Goal: Transaction & Acquisition: Purchase product/service

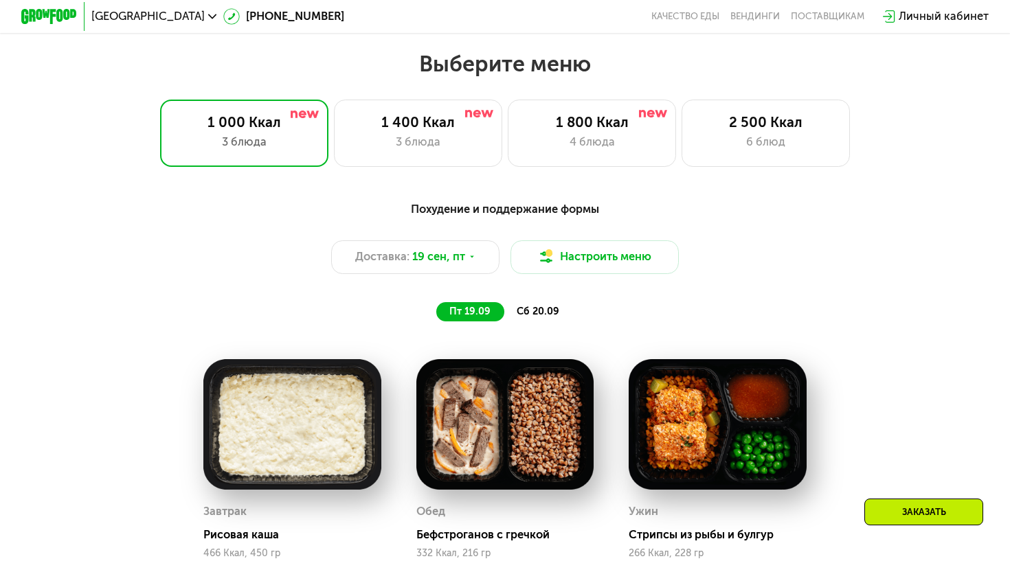
scroll to position [874, 0]
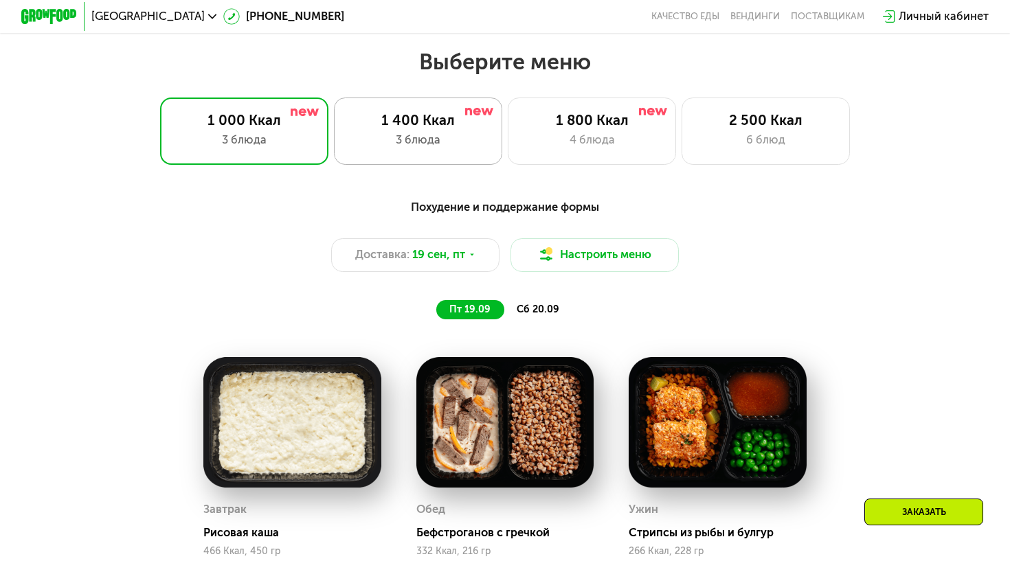
click at [430, 135] on div "3 блюда" at bounding box center [417, 140] width 139 height 17
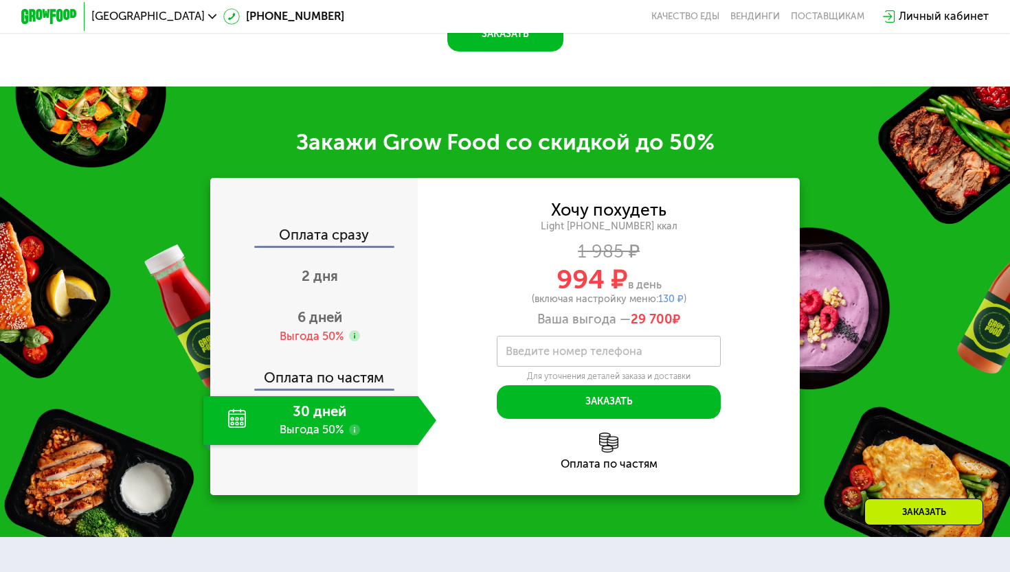
scroll to position [1527, 0]
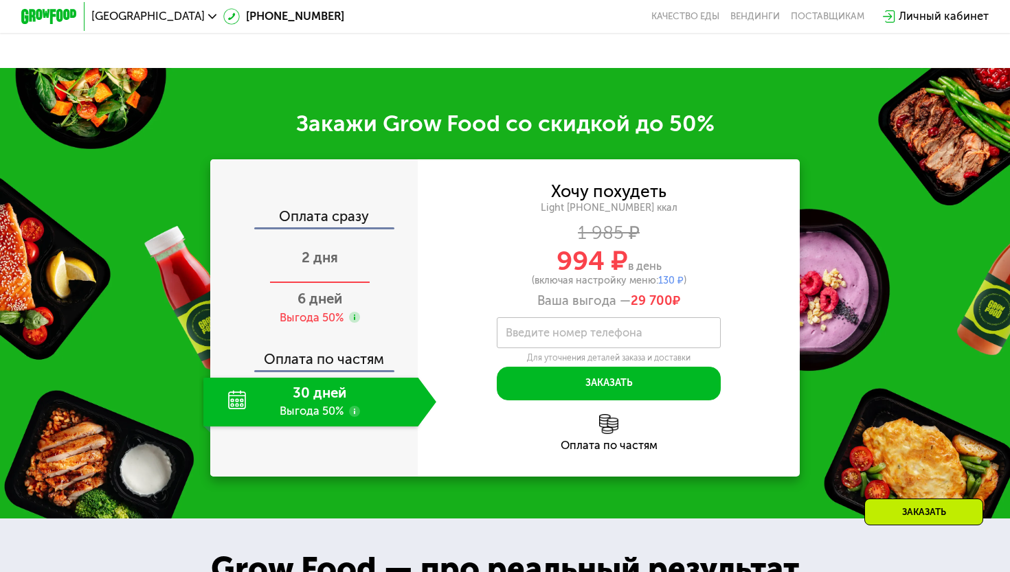
click at [312, 266] on span "2 дня" at bounding box center [320, 257] width 36 height 16
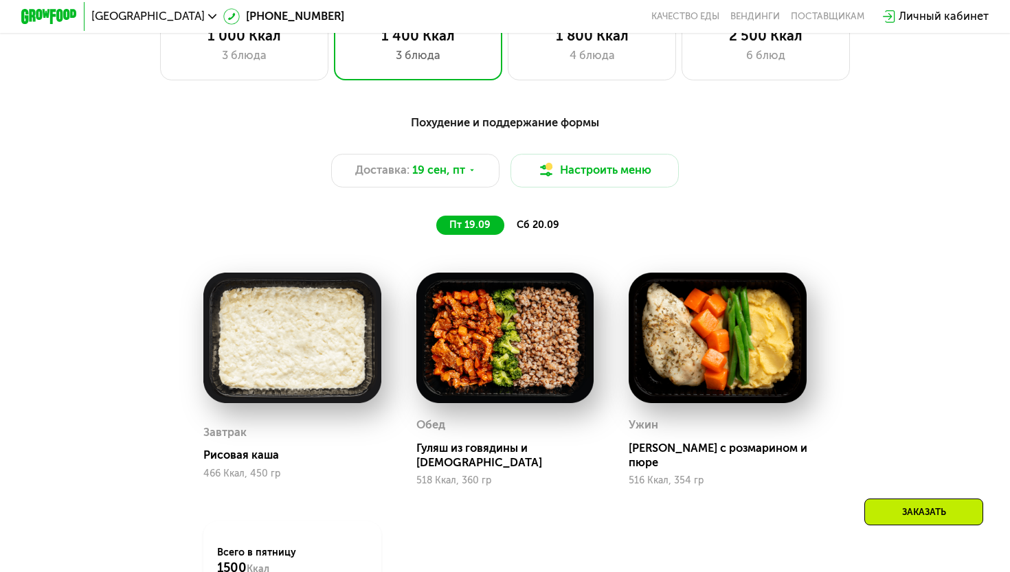
scroll to position [932, 0]
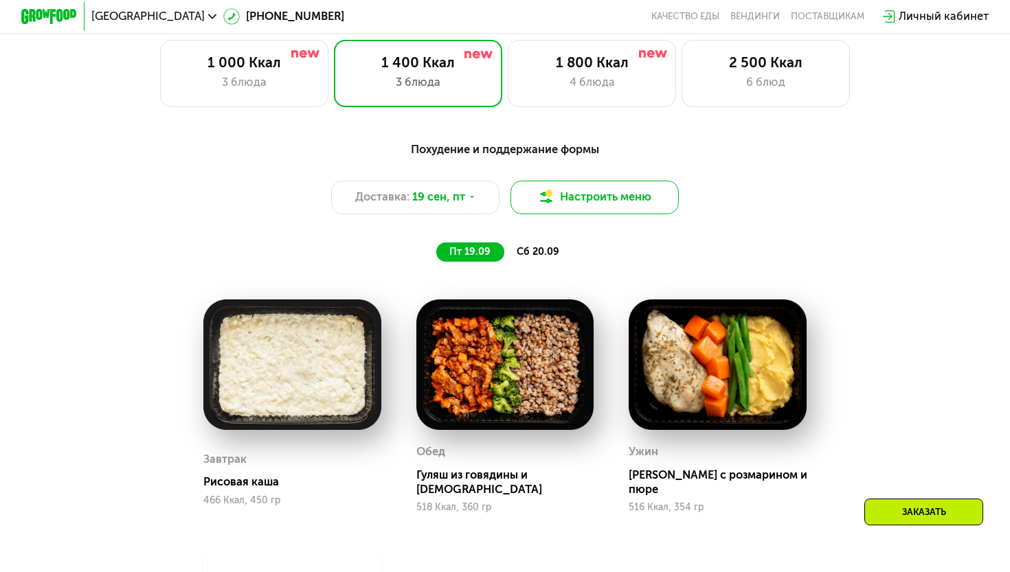
click at [546, 190] on button "Настроить меню" at bounding box center [594, 198] width 168 height 34
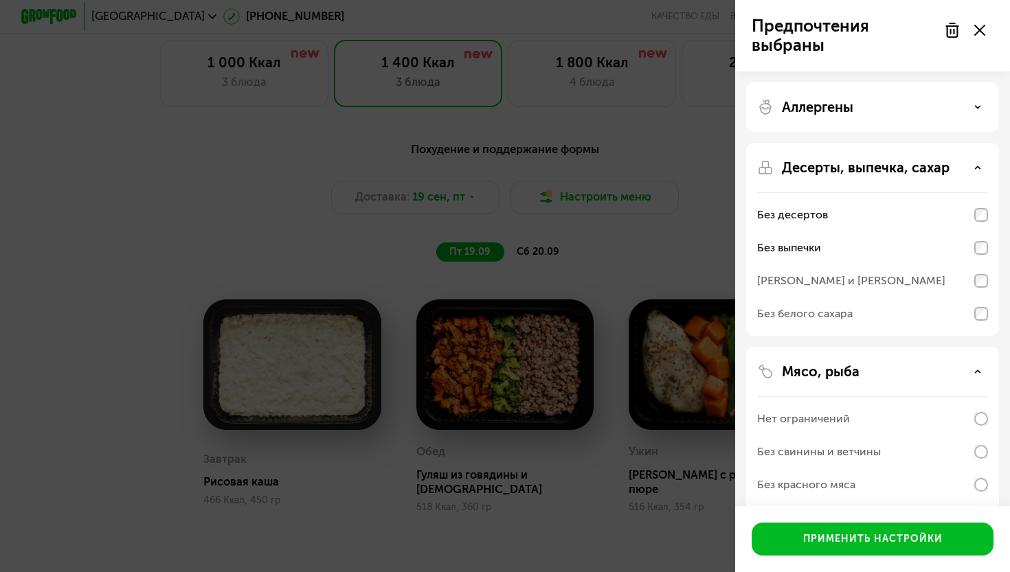
click at [552, 231] on div "Предпочтения выбраны Аллергены Десерты, выпечка, сахар Без десертов Без выпечки…" at bounding box center [505, 286] width 1010 height 572
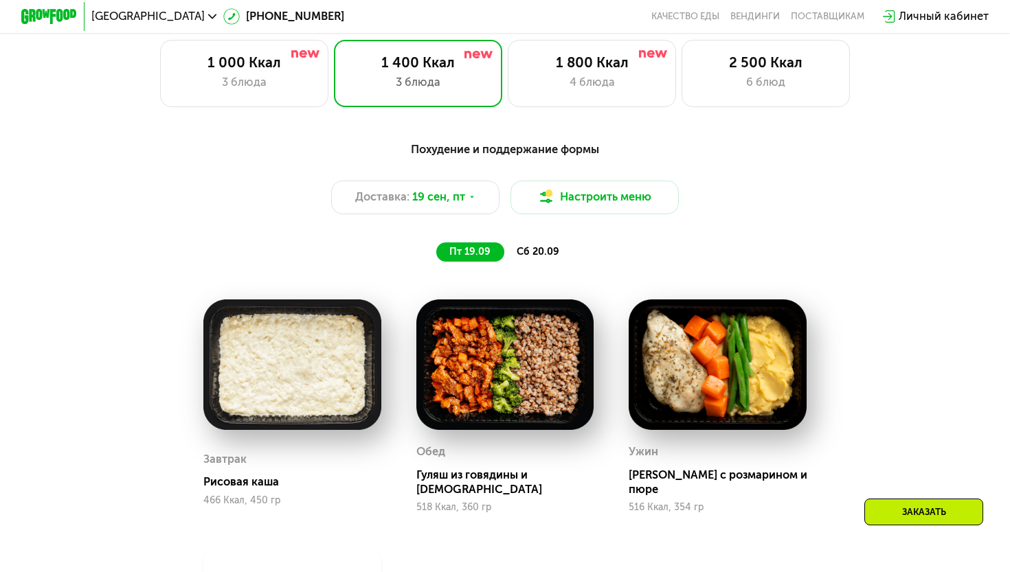
click at [552, 231] on div "Похудение и поддержание формы Доставка: [DATE] Настроить меню пт 19.09 сб 20.09" at bounding box center [505, 202] width 831 height 122
click at [546, 87] on div "4 блюда" at bounding box center [591, 82] width 139 height 17
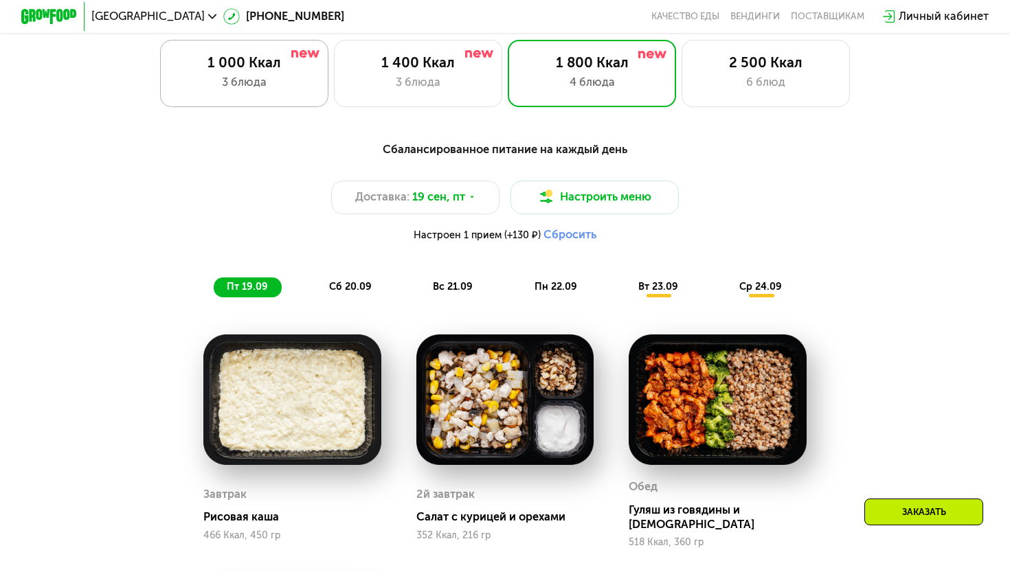
click at [294, 84] on div "3 блюда" at bounding box center [243, 82] width 139 height 17
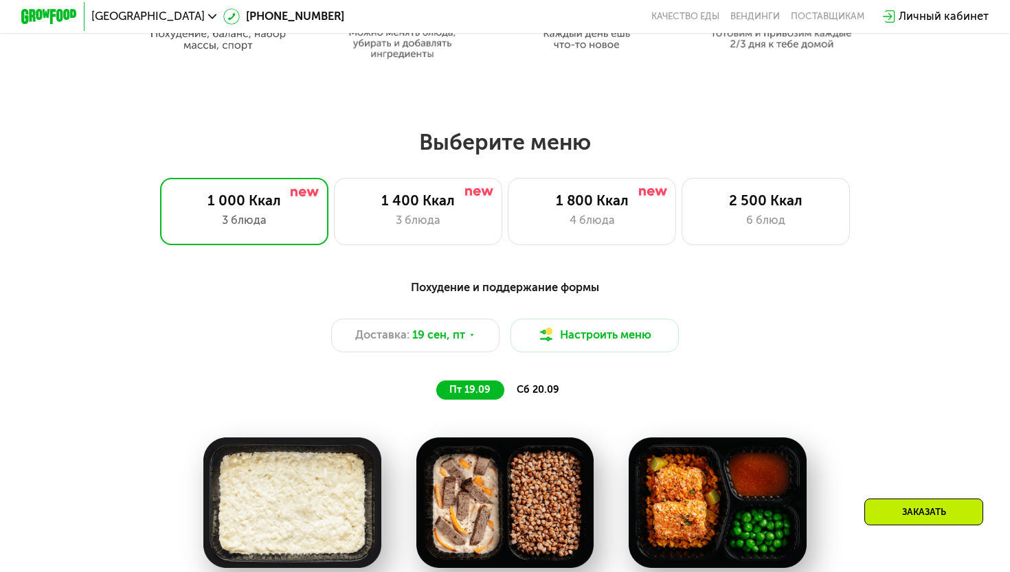
scroll to position [866, 0]
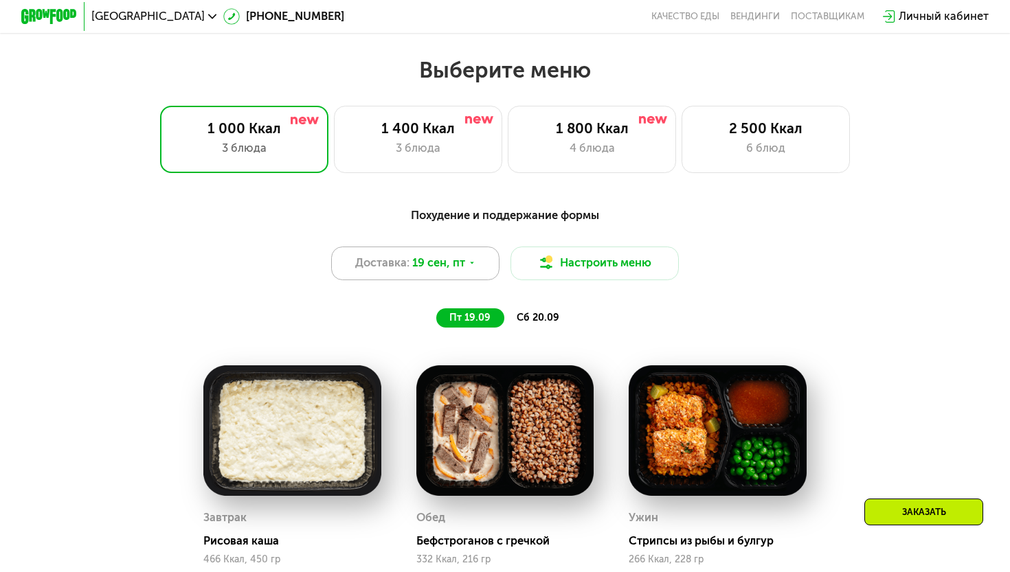
click at [490, 261] on div "Доставка: [DATE]" at bounding box center [415, 264] width 168 height 34
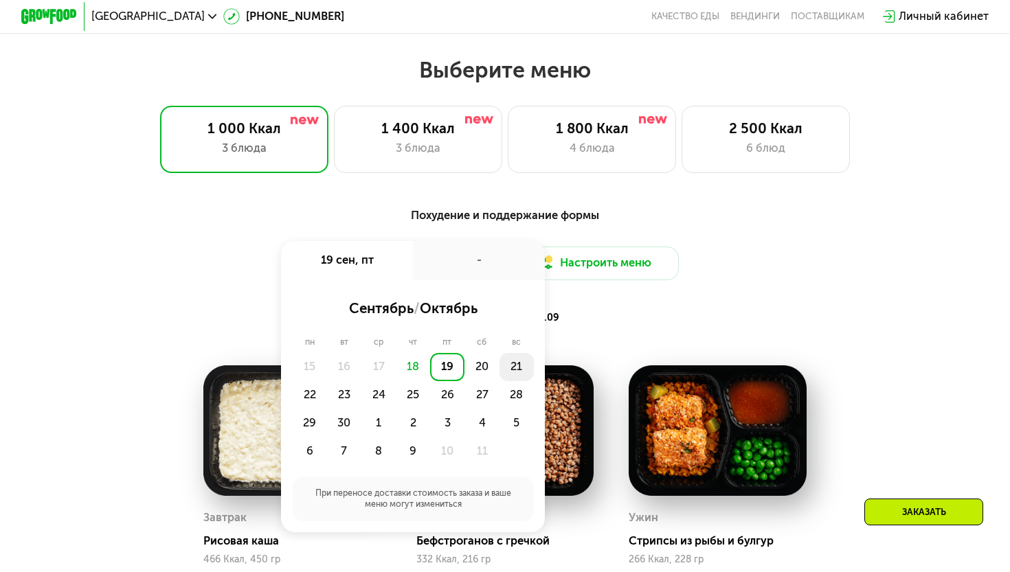
click at [516, 364] on div "21" at bounding box center [516, 367] width 34 height 28
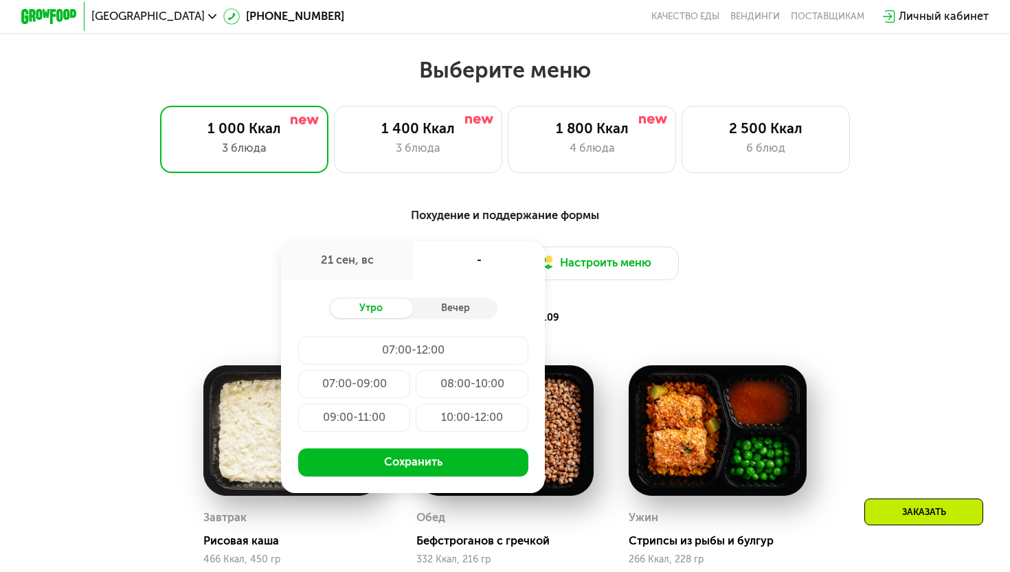
click at [633, 352] on div "Ужин Стрипсы из рыбы и булгур 266 Ккал, 228 гр" at bounding box center [717, 465] width 213 height 235
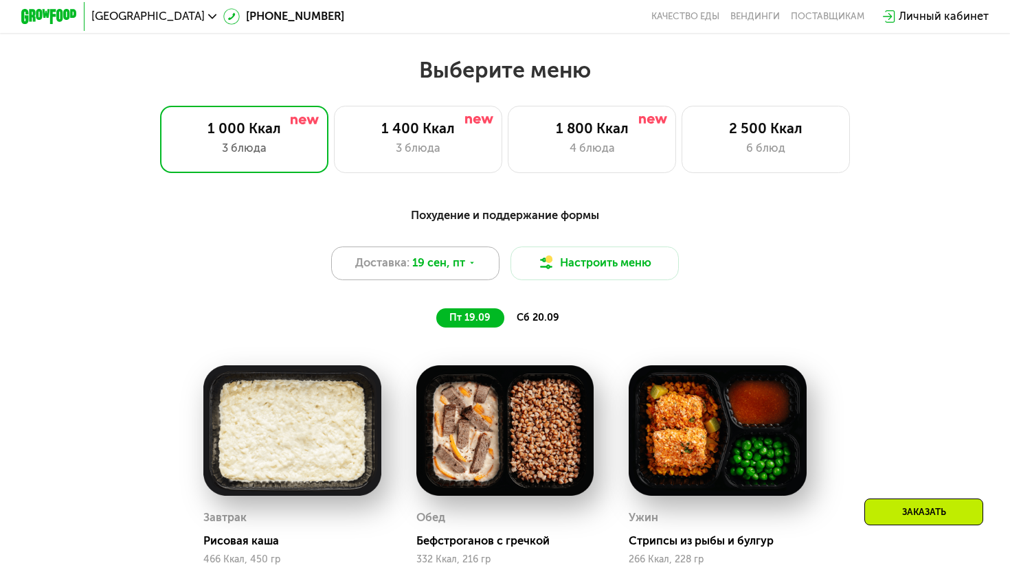
click at [482, 261] on div "Доставка: [DATE]" at bounding box center [415, 264] width 168 height 34
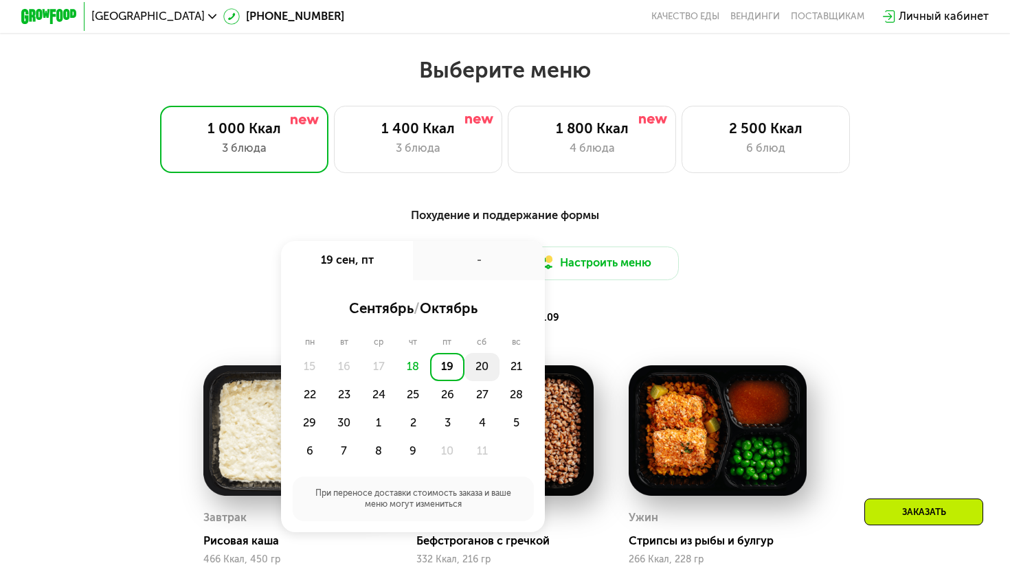
click at [481, 368] on div "20" at bounding box center [481, 367] width 34 height 28
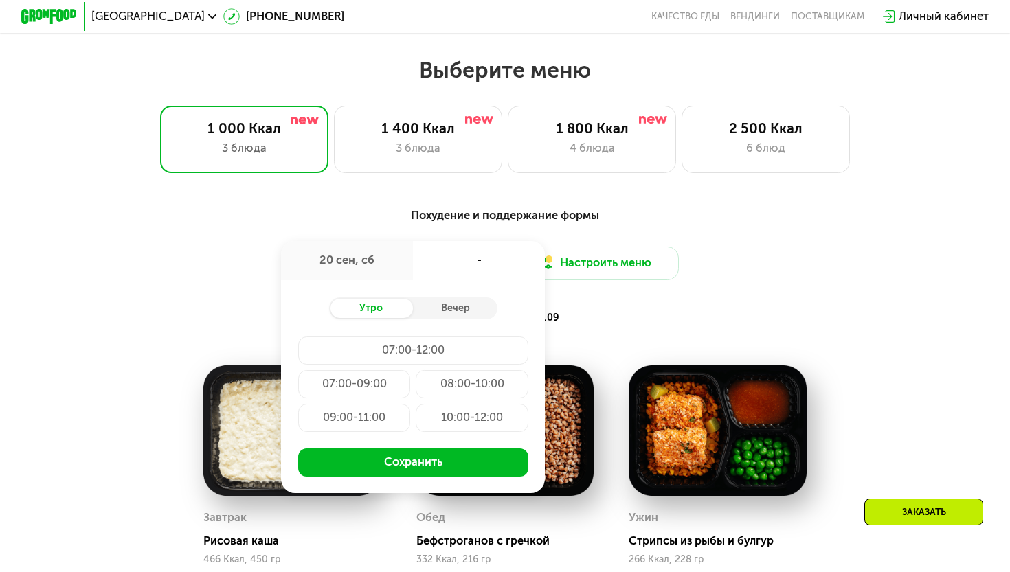
click at [370, 415] on div "09:00-11:00" at bounding box center [354, 418] width 112 height 28
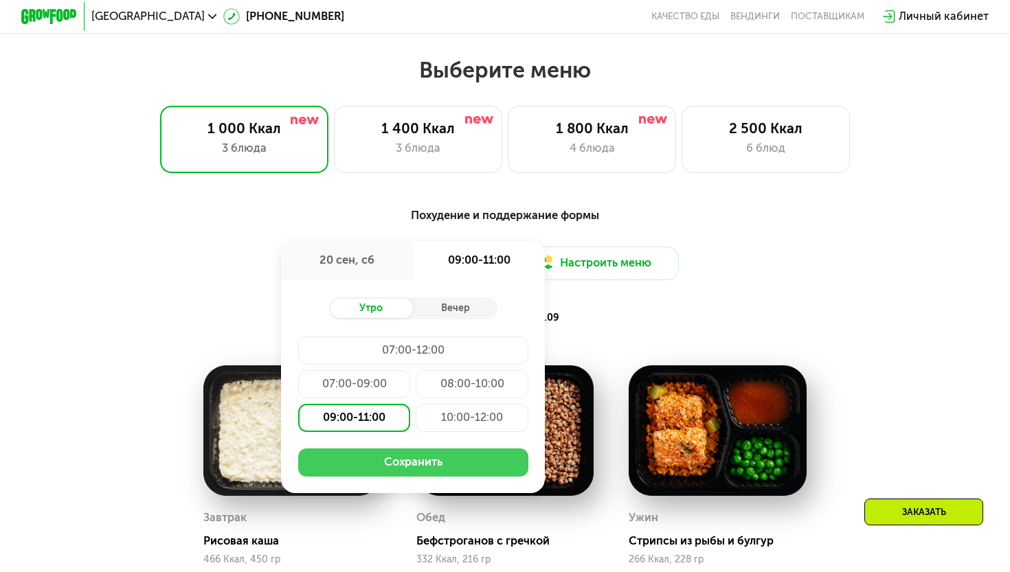
click at [397, 457] on button "Сохранить" at bounding box center [413, 463] width 230 height 28
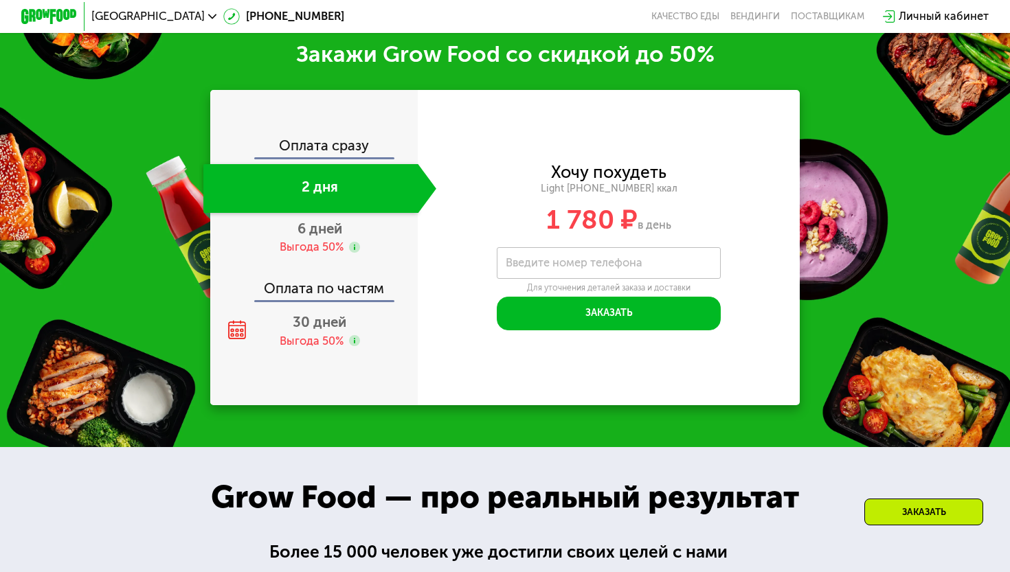
scroll to position [1684, 0]
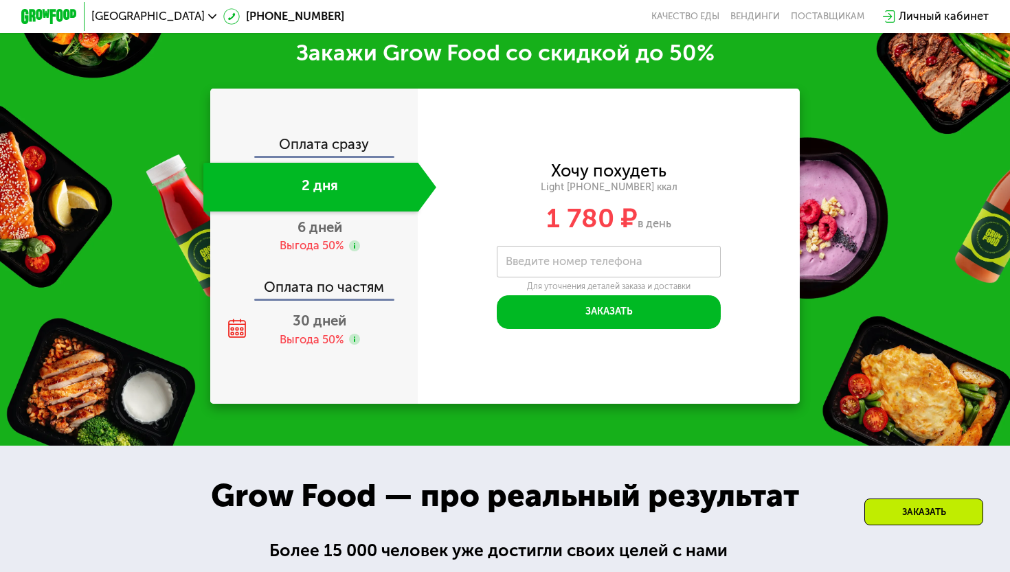
click at [538, 264] on label "Введите номер телефона" at bounding box center [574, 262] width 137 height 8
click at [538, 264] on input "Введите номер телефона" at bounding box center [609, 262] width 225 height 32
type input "**********"
click at [337, 320] on span "30 дней" at bounding box center [320, 321] width 54 height 16
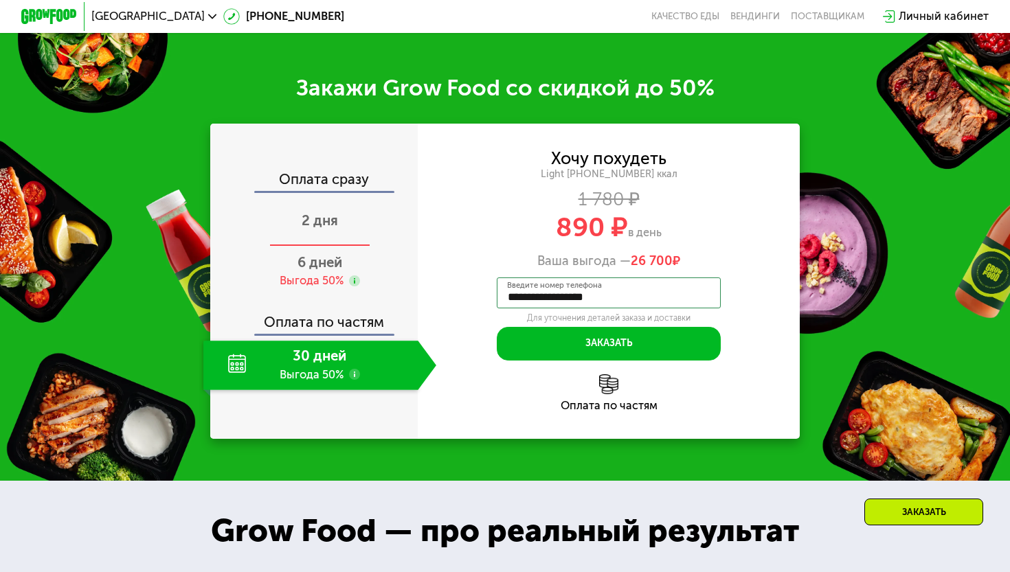
click at [330, 215] on span "2 дня" at bounding box center [320, 220] width 36 height 16
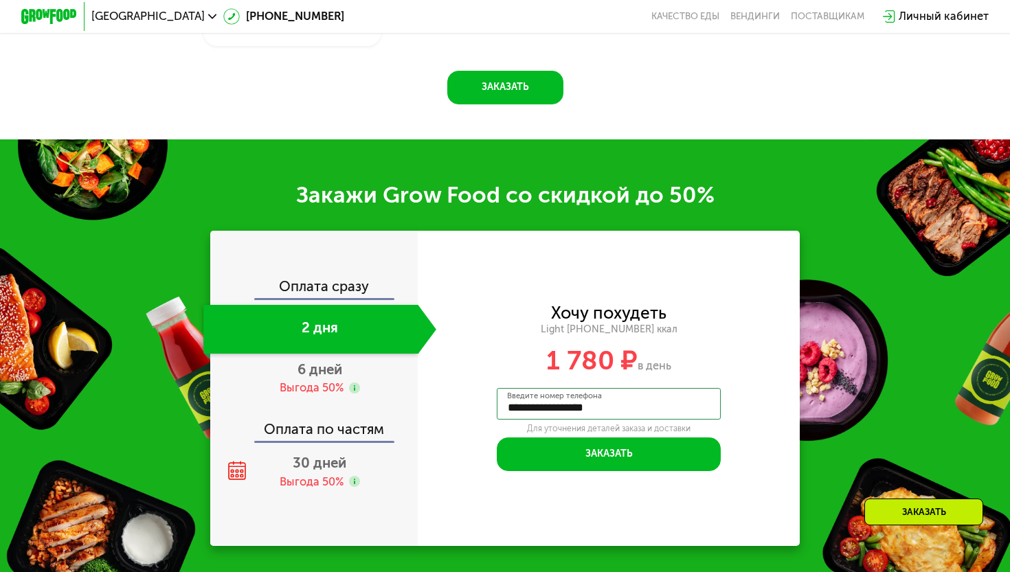
scroll to position [1503, 0]
